Goal: Task Accomplishment & Management: Complete application form

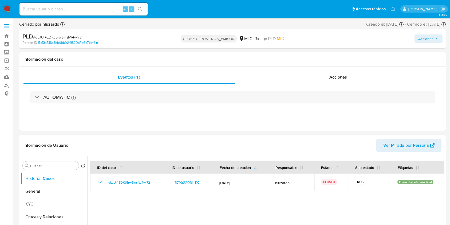
select select "10"
click at [236, 139] on header "Información de Usuario Ver Mirada por Persona" at bounding box center [233, 145] width 418 height 13
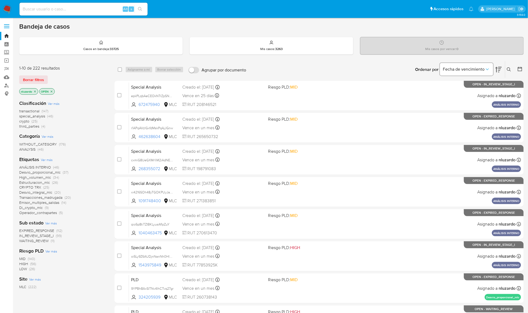
click at [492, 68] on button "Fecha de vencimiento" at bounding box center [466, 69] width 53 height 13
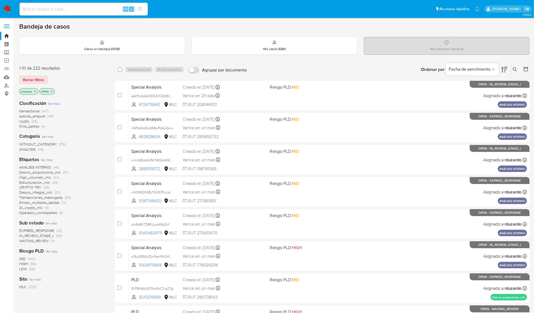
click at [501, 71] on icon at bounding box center [504, 69] width 6 height 6
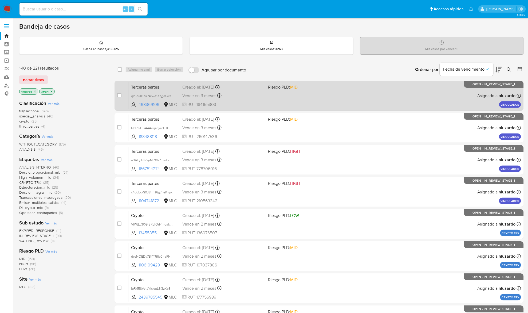
click at [255, 106] on span "RUT 184155303" at bounding box center [222, 105] width 81 height 6
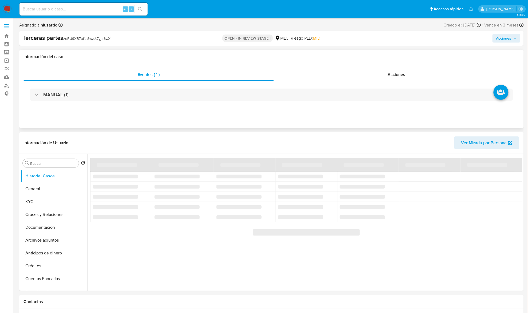
select select "10"
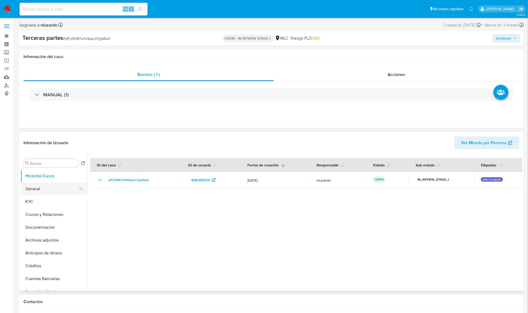
click at [56, 191] on button "General" at bounding box center [52, 188] width 63 height 13
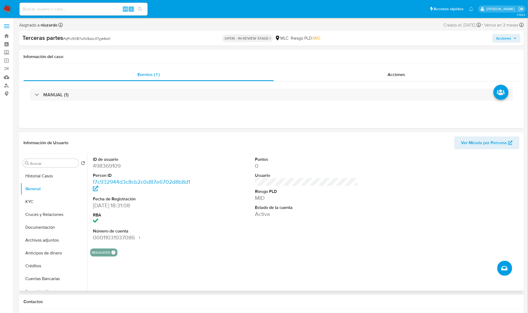
click at [510, 271] on button "Crear caso manual" at bounding box center [505, 267] width 15 height 15
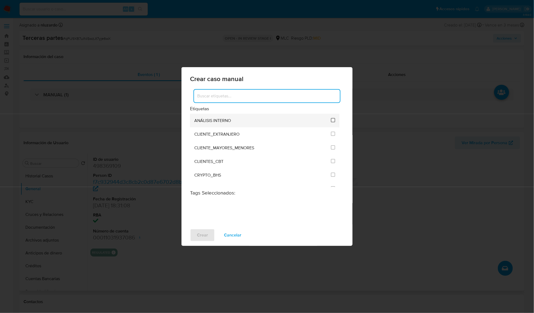
click at [331, 120] on input "1896" at bounding box center [333, 120] width 4 height 4
checkbox input "true"
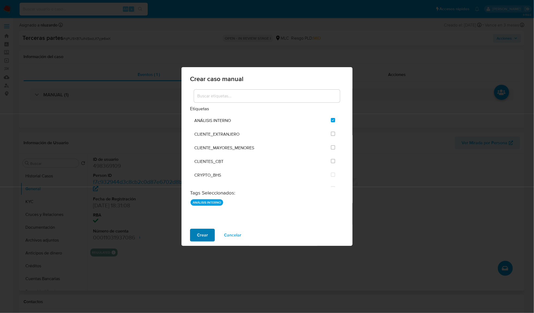
click at [209, 235] on button "Crear" at bounding box center [202, 234] width 25 height 13
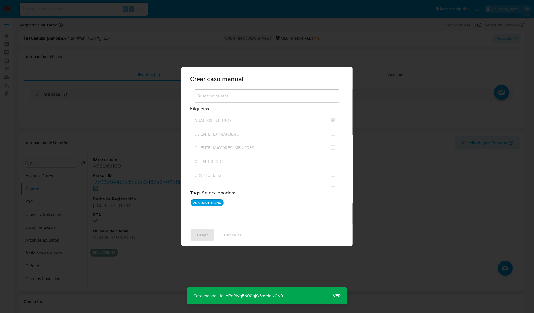
click at [402, 254] on div "Crear caso manual Etiquetas ANÁLISIS INTERNO CLIENTE_EXTRANJERO CLIENTE_MAYORES…" at bounding box center [267, 156] width 534 height 313
click at [56, 31] on div "Crear caso manual Etiquetas ANÁLISIS INTERNO CLIENTE_EXTRANJERO CLIENTE_MAYORES…" at bounding box center [267, 156] width 534 height 313
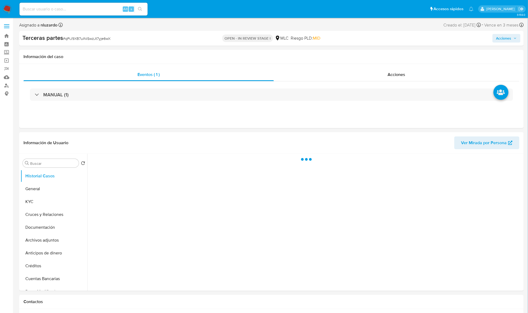
click at [498, 38] on span "Acciones" at bounding box center [504, 38] width 15 height 9
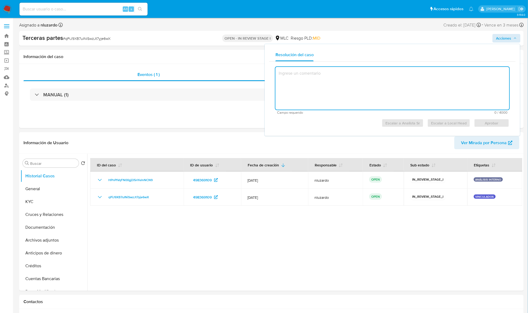
select select "10"
click at [302, 89] on textarea at bounding box center [393, 88] width 234 height 43
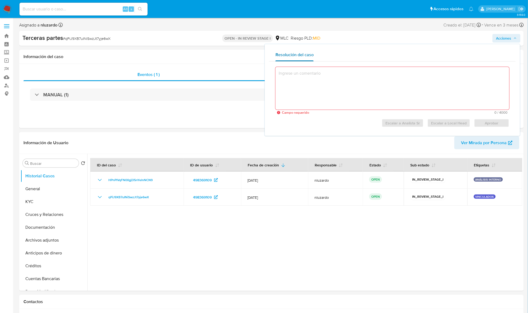
click at [307, 54] on span "Resolución del caso" at bounding box center [295, 55] width 38 height 6
click at [368, 88] on textarea at bounding box center [393, 88] width 234 height 43
click at [441, 120] on div "Escalar a Analista Sr Escalar a Local Head Aprobar" at bounding box center [393, 120] width 234 height 13
drag, startPoint x: 404, startPoint y: 123, endPoint x: 341, endPoint y: 113, distance: 64.1
click at [342, 112] on div "Campo requerido 0 / 4000 4000 caracteres restantes Escalar a Analista Sr Escala…" at bounding box center [393, 96] width 234 height 61
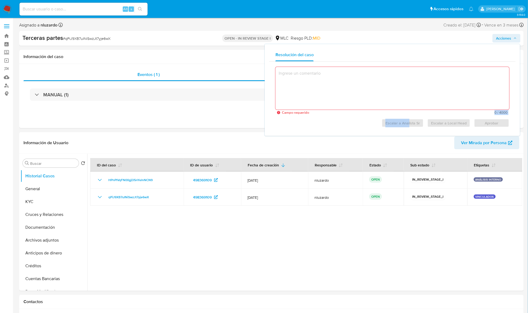
click at [339, 119] on div "Escalar a Analista Sr Escalar a Local Head Aprobar" at bounding box center [393, 120] width 234 height 13
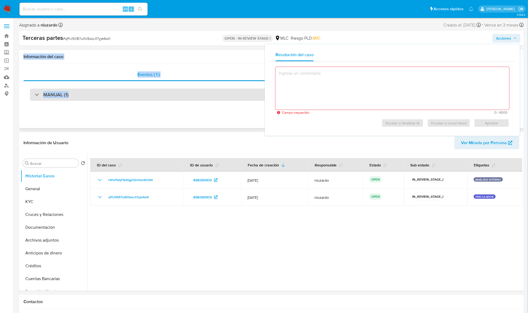
drag, startPoint x: 512, startPoint y: 128, endPoint x: 250, endPoint y: 98, distance: 264.4
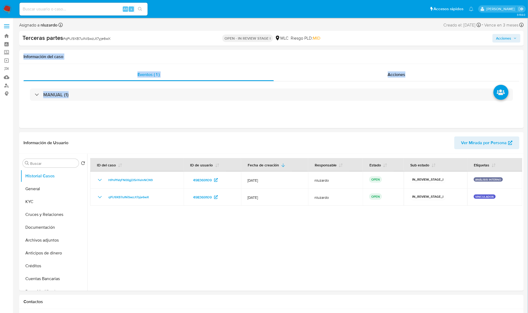
click at [514, 40] on span "Acciones" at bounding box center [507, 37] width 21 height 7
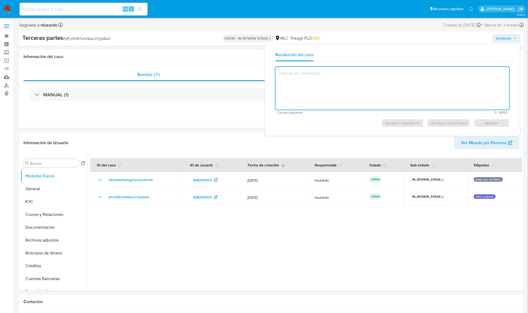
click at [380, 100] on textarea at bounding box center [393, 88] width 234 height 43
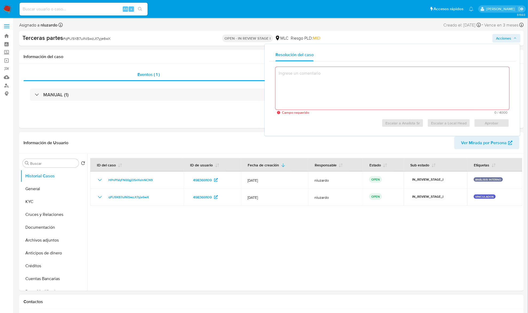
drag, startPoint x: 336, startPoint y: 57, endPoint x: 345, endPoint y: 90, distance: 34.7
click at [345, 90] on div "Resolución del caso Campo requerido 0 / 4000 4000 caracteres restantes Escalar …" at bounding box center [392, 89] width 247 height 83
click at [345, 90] on textarea at bounding box center [393, 88] width 234 height 43
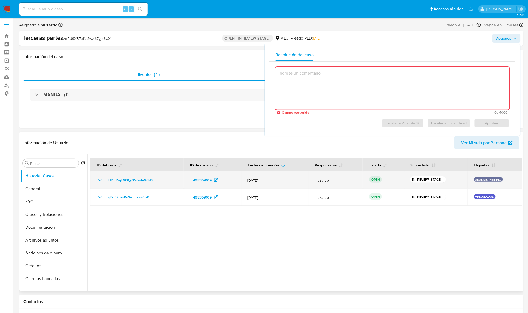
click at [480, 179] on p "ANÁLISIS INTERNO" at bounding box center [488, 179] width 29 height 4
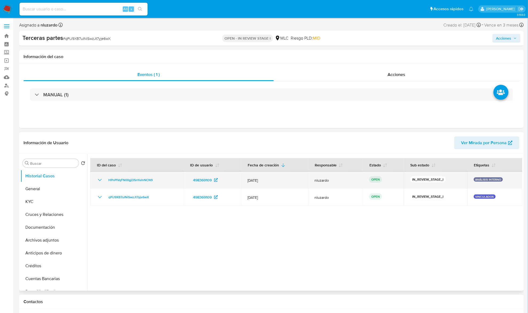
click at [480, 179] on p "ANÁLISIS INTERNO" at bounding box center [488, 179] width 29 height 4
click at [479, 181] on p "ANÁLISIS INTERNO" at bounding box center [488, 179] width 29 height 4
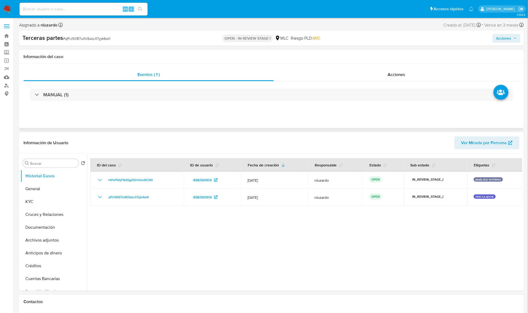
click at [347, 113] on div "Eventos ( 1 ) Acciones MANUAL (1)" at bounding box center [271, 96] width 505 height 64
click at [521, 42] on div "Terceras partes # qPiJ9XB7uINiSwzJt7yje6wX OPEN - IN REVIEW STAGE I MLC Riesgo …" at bounding box center [271, 38] width 505 height 15
click at [518, 41] on button "Acciones" at bounding box center [507, 38] width 28 height 9
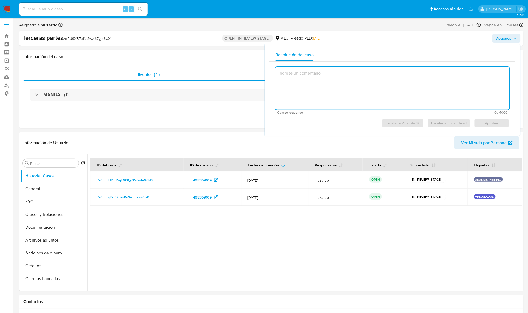
click at [391, 89] on textarea at bounding box center [393, 88] width 234 height 43
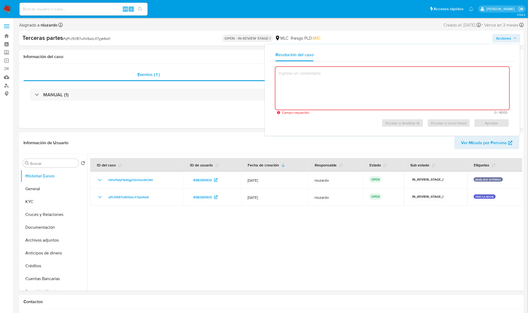
click at [403, 97] on textarea at bounding box center [393, 88] width 234 height 43
drag, startPoint x: 448, startPoint y: 122, endPoint x: 224, endPoint y: 101, distance: 224.4
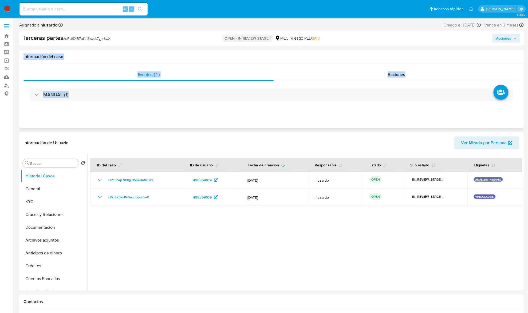
click at [203, 125] on div "Eventos ( 1 ) Acciones MANUAL (1)" at bounding box center [271, 96] width 505 height 64
click at [401, 77] on span "Acciones" at bounding box center [397, 74] width 18 height 6
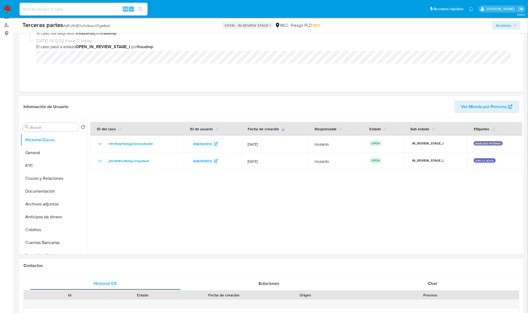
scroll to position [4, 0]
